Goal: Find specific page/section: Find specific page/section

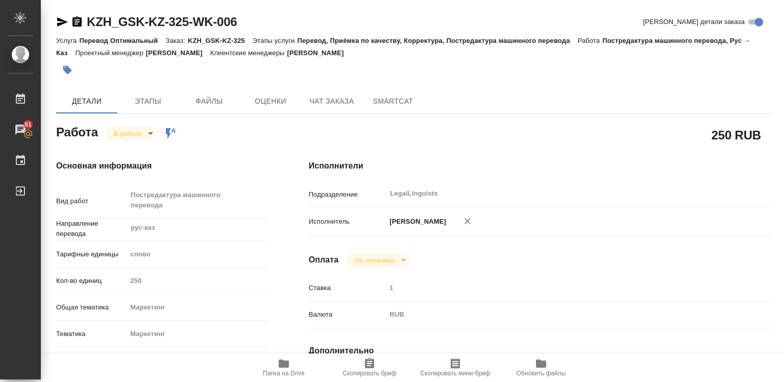
type textarea "x"
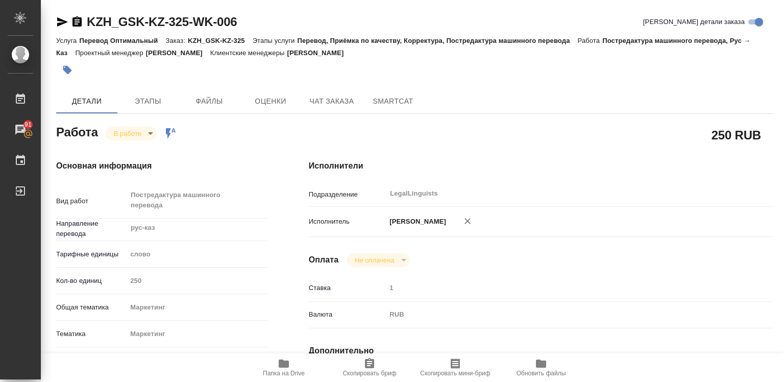
type textarea "x"
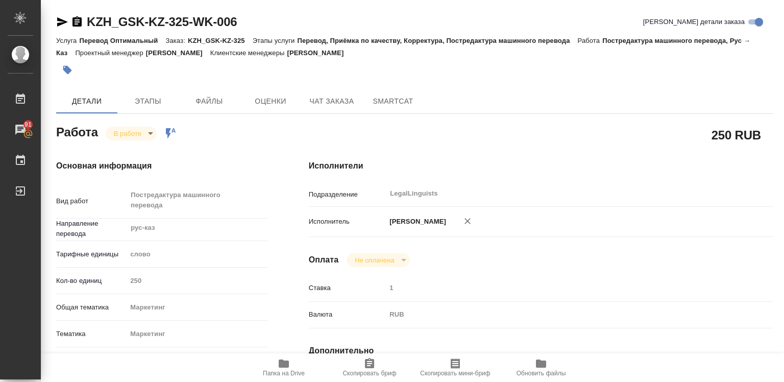
type textarea "x"
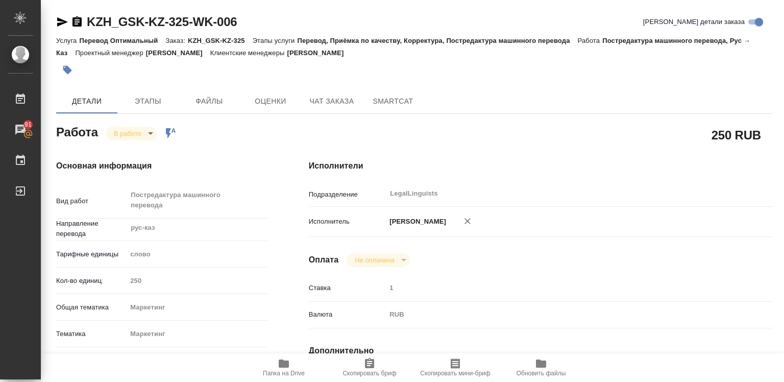
type textarea "x"
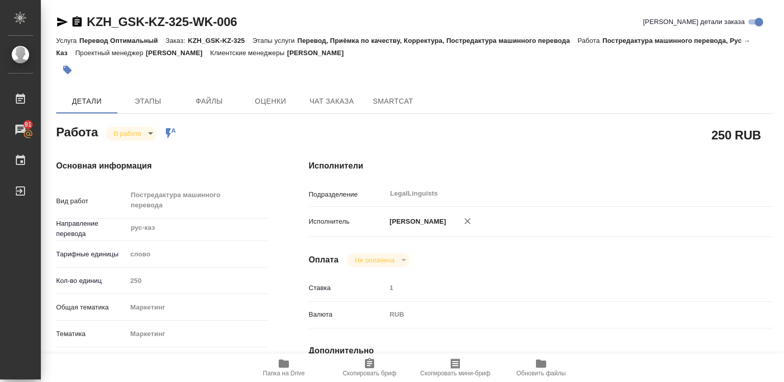
type textarea "x"
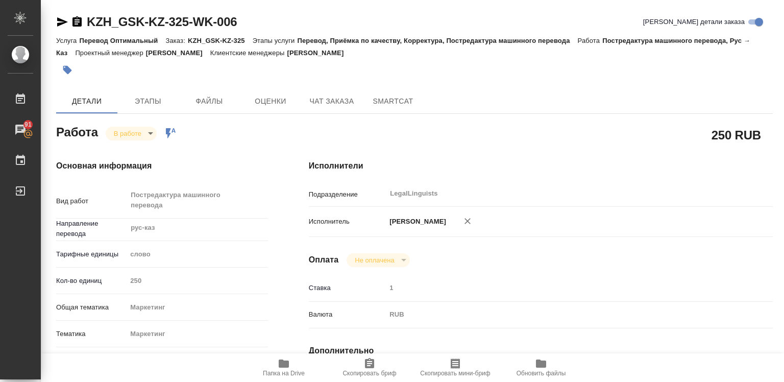
scroll to position [51, 0]
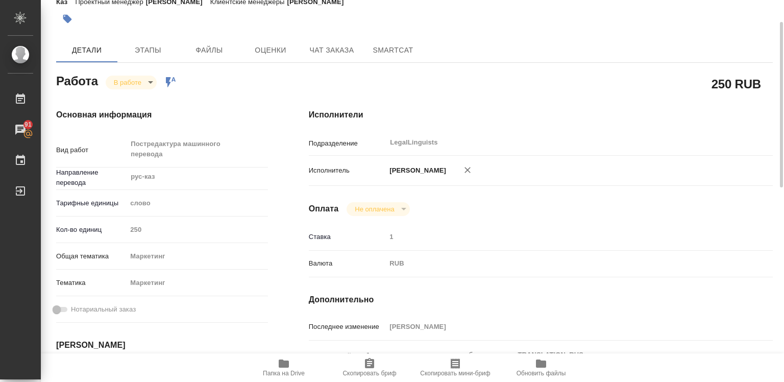
type textarea "x"
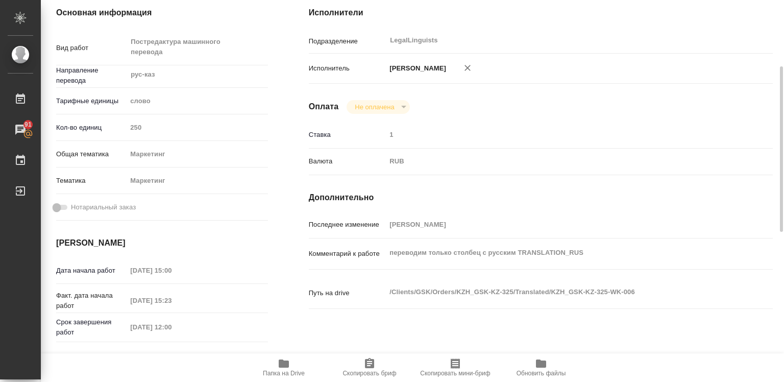
scroll to position [306, 0]
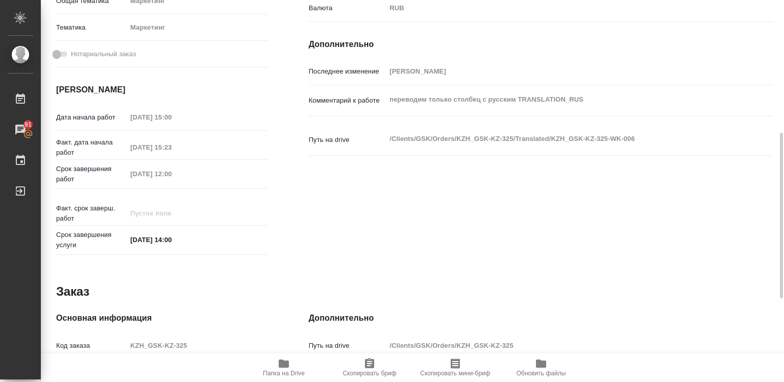
type textarea "x"
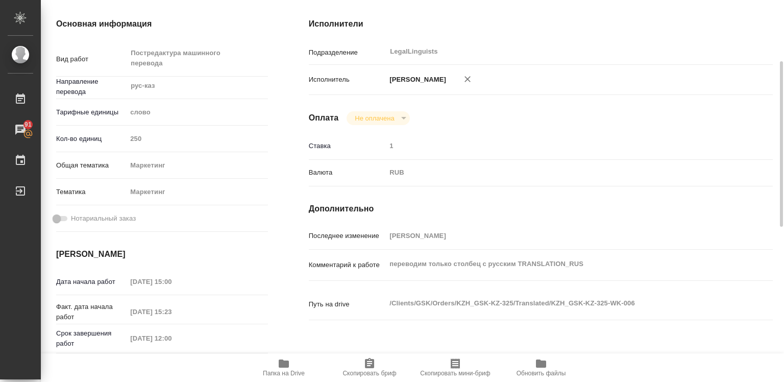
scroll to position [0, 0]
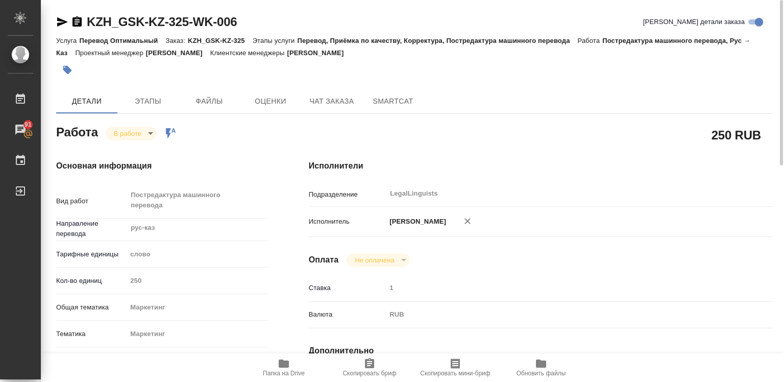
type textarea "x"
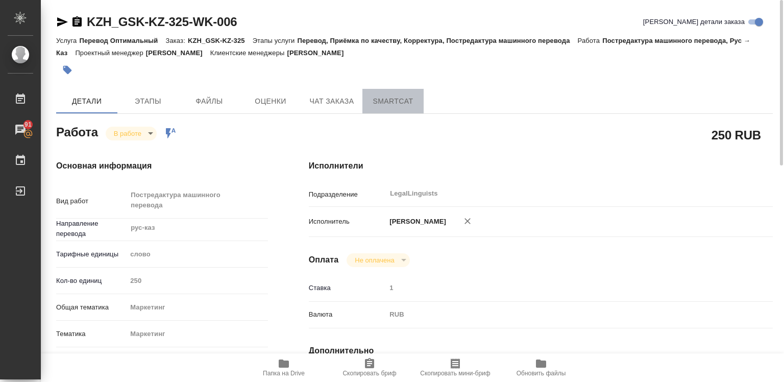
click at [383, 100] on span "SmartCat" at bounding box center [392, 101] width 49 height 13
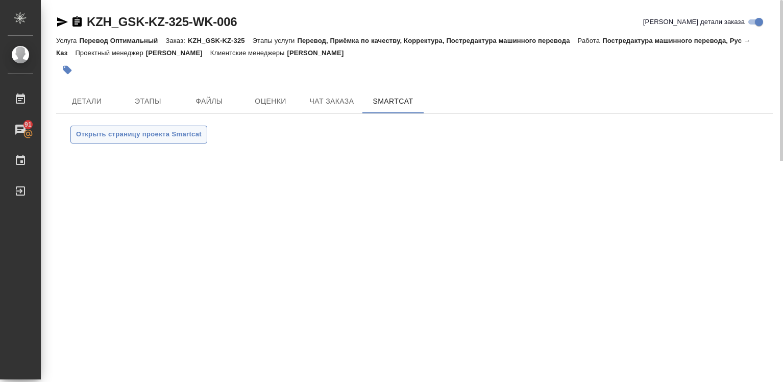
click at [121, 134] on span "Открыть страницу проекта Smartcat" at bounding box center [138, 135] width 125 height 12
